Goal: Contribute content

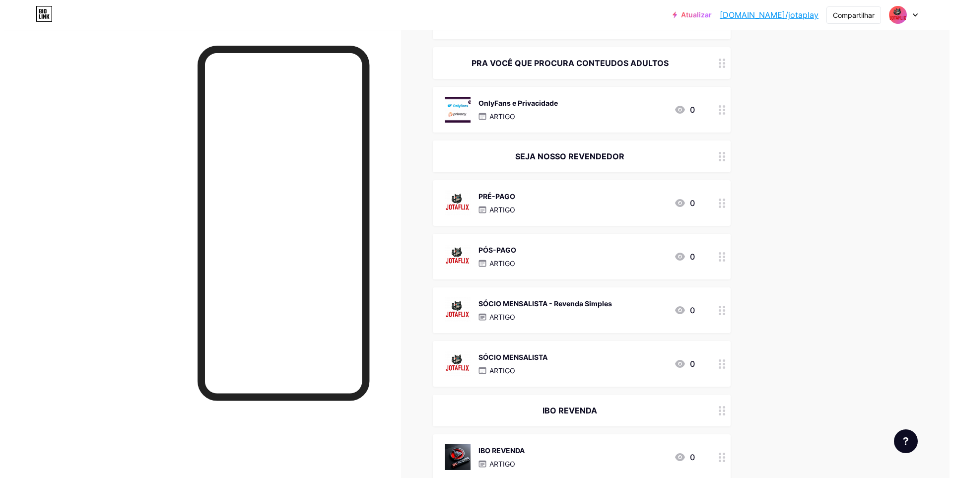
scroll to position [336, 0]
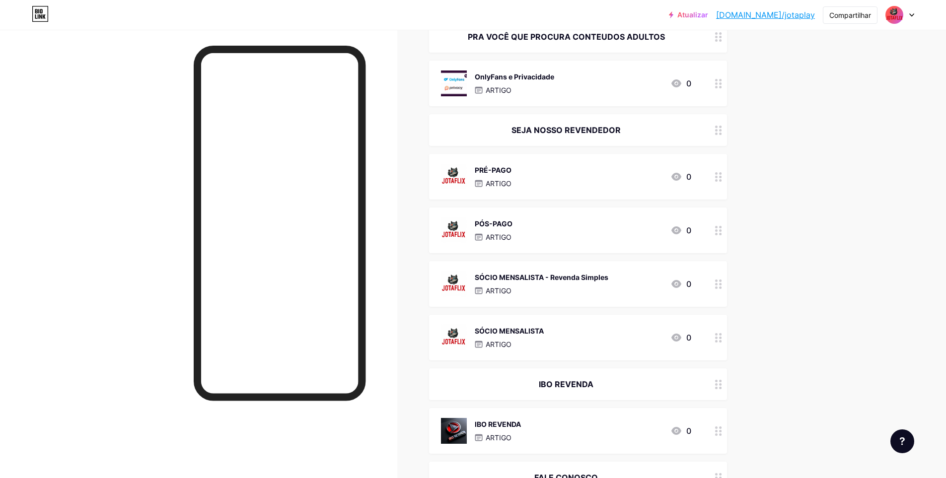
click at [500, 176] on div "PRÉ-PAGO ARTIGO" at bounding box center [493, 177] width 37 height 26
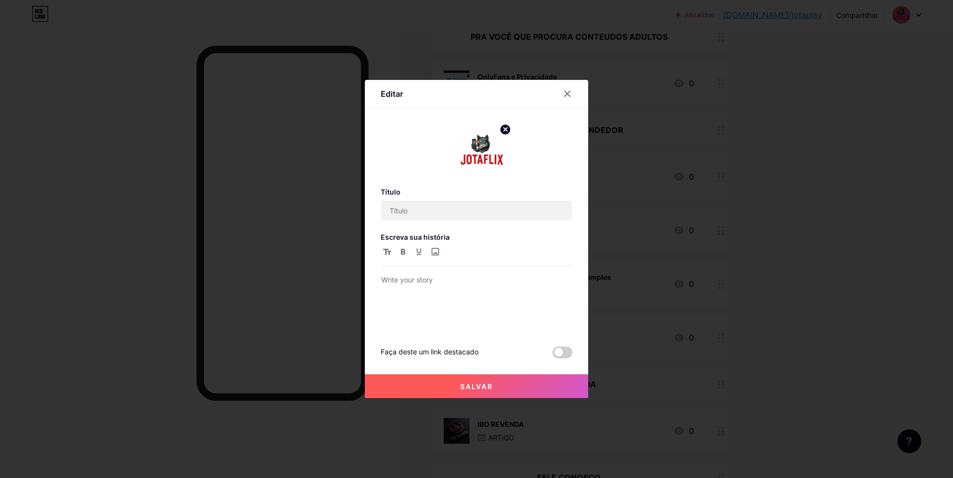
type input "PRÉ-PAGO"
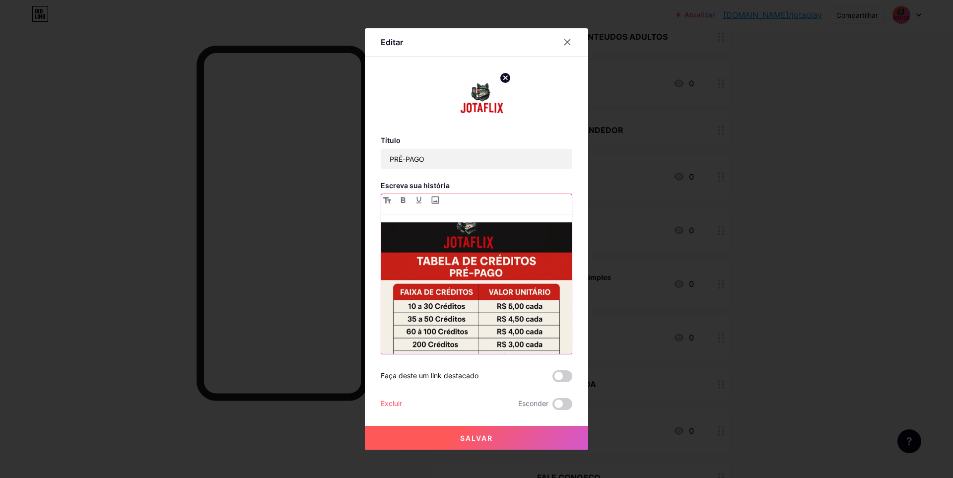
scroll to position [115, 0]
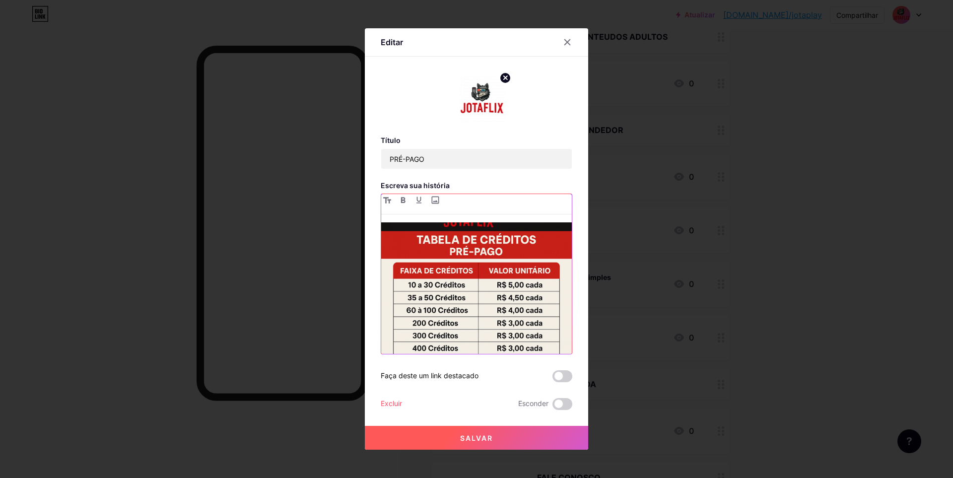
click at [482, 291] on img at bounding box center [476, 288] width 191 height 191
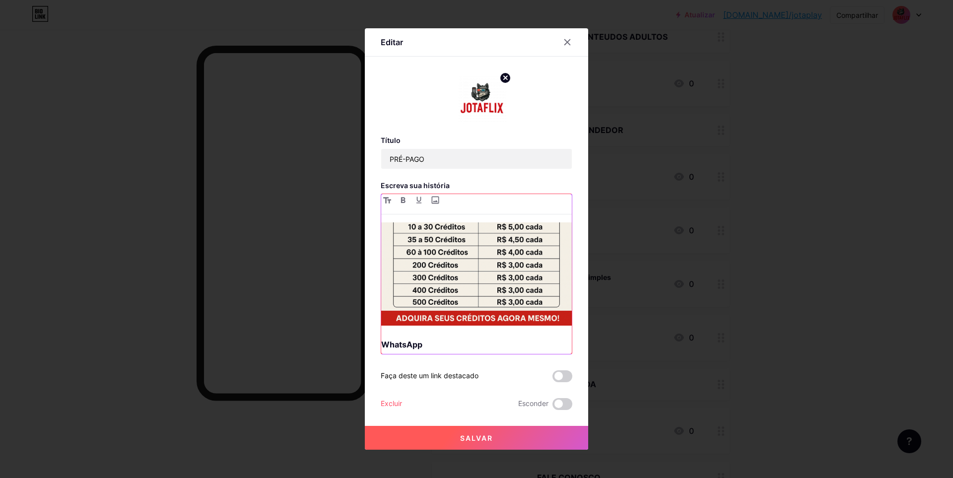
scroll to position [184, 0]
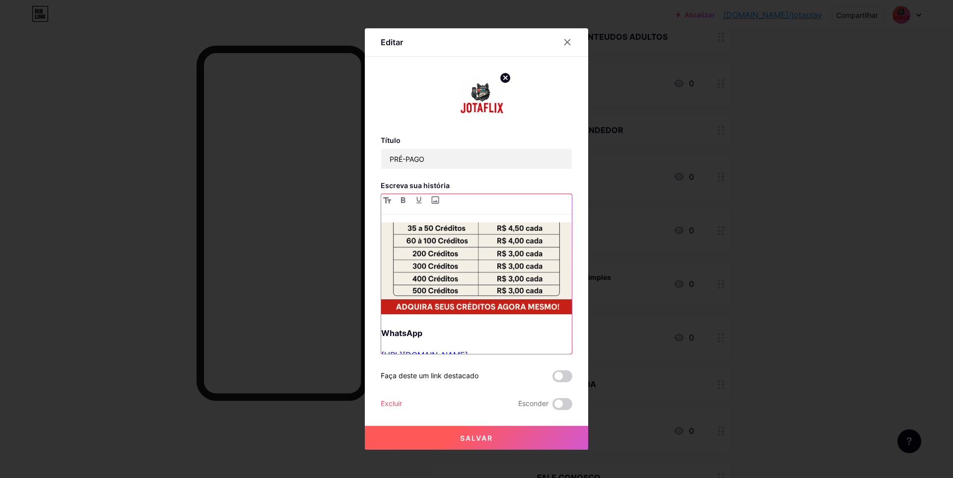
click at [382, 315] on div "TABELA DE CRÉDITOS PRE-PAGO 1 Crédito 2 conexões 2 aplicativos parceiros XCLOUD…" at bounding box center [476, 288] width 191 height 132
click at [381, 328] on strong "WhatsApp" at bounding box center [401, 333] width 41 height 10
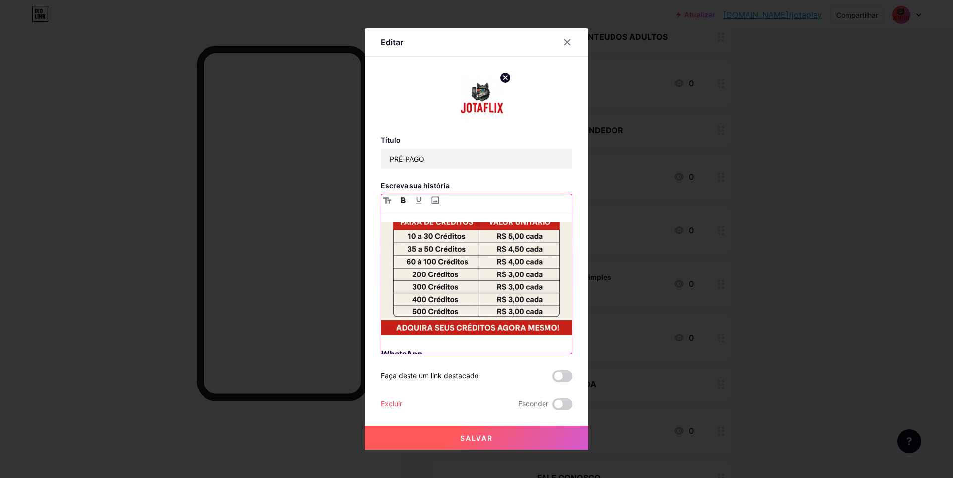
scroll to position [0, 0]
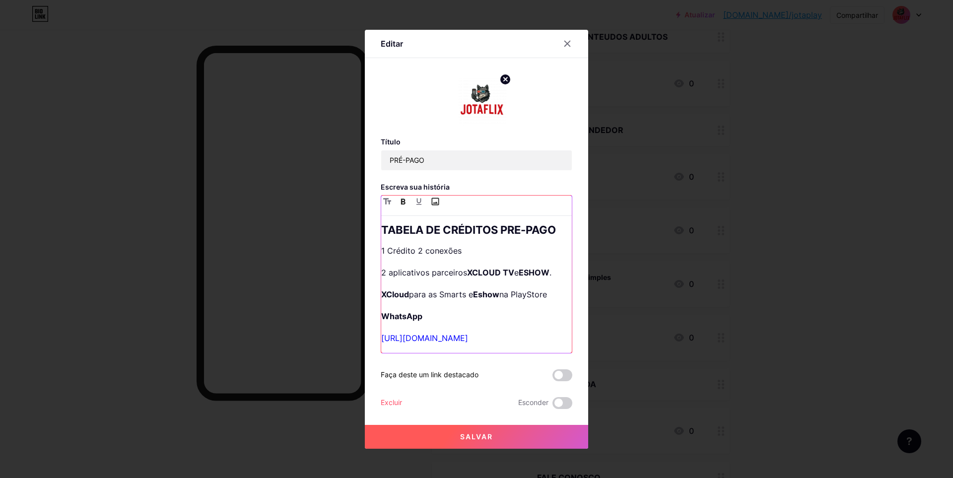
click at [435, 198] on input "file" at bounding box center [435, 202] width 12 height 12
type input "C:\fakepath\TABELA DE VALORES JOTAFLIX PRE PAGO.png"
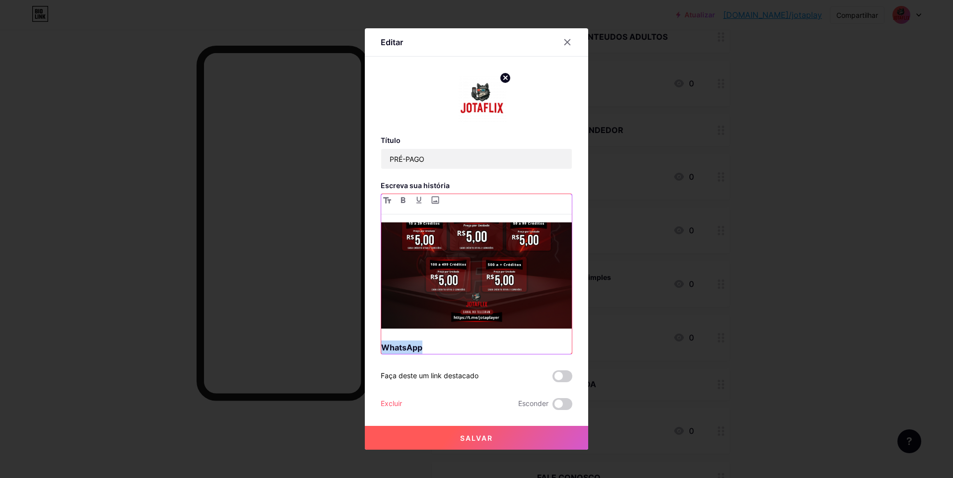
drag, startPoint x: 569, startPoint y: 272, endPoint x: 582, endPoint y: 329, distance: 58.8
click at [582, 328] on div "Editar Título PRÉ-PAGO Escreva sua história TABELA DE CRÉDITOS PRE-PAGO 1 Crédi…" at bounding box center [476, 239] width 223 height 422
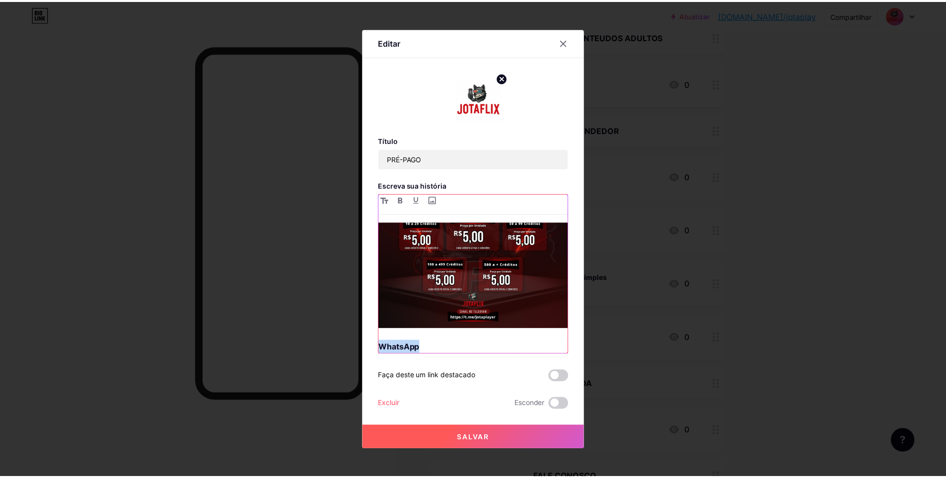
scroll to position [204, 0]
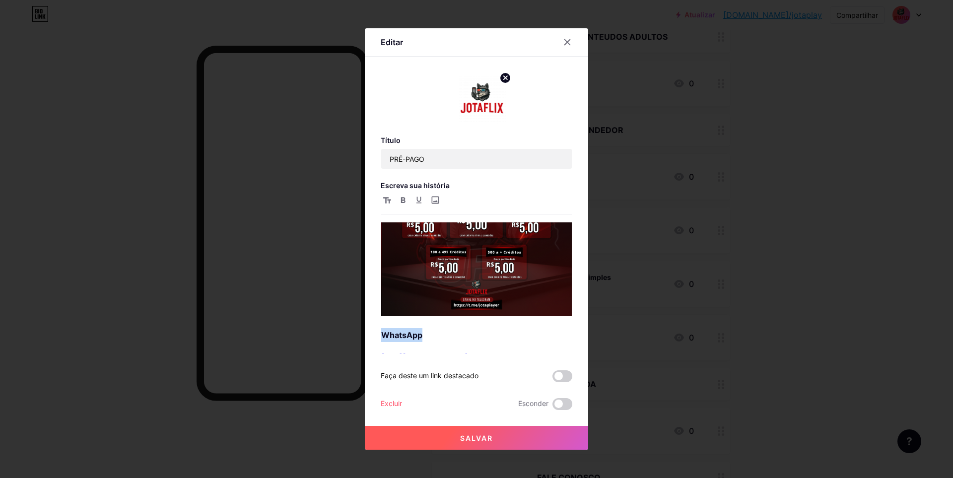
click at [472, 436] on font "Salvar" at bounding box center [476, 438] width 33 height 8
